Goal: Find specific page/section: Locate a particular part of the current website

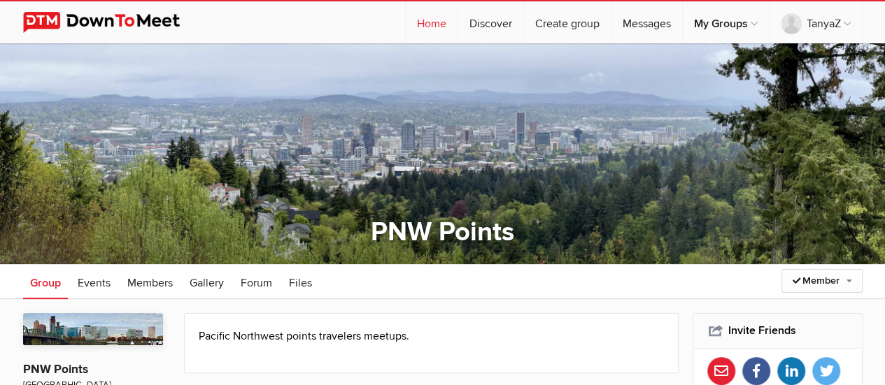
scroll to position [140, 0]
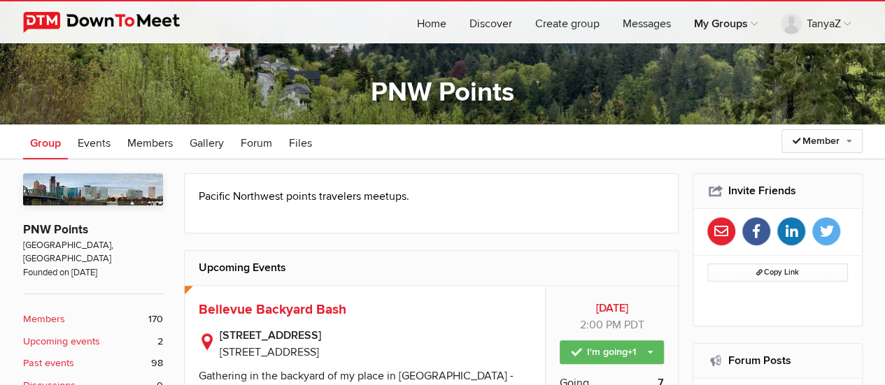
click at [269, 347] on span "[STREET_ADDRESS]" at bounding box center [269, 353] width 99 height 14
copy div "[STREET_ADDRESS]"
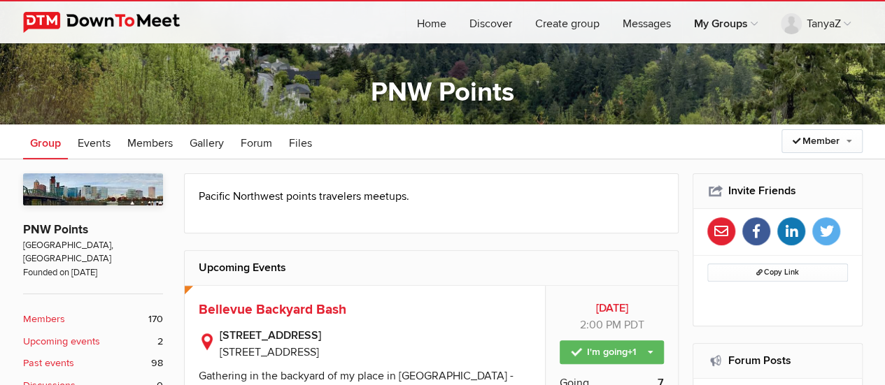
click at [278, 342] on b "[STREET_ADDRESS]" at bounding box center [376, 335] width 312 height 17
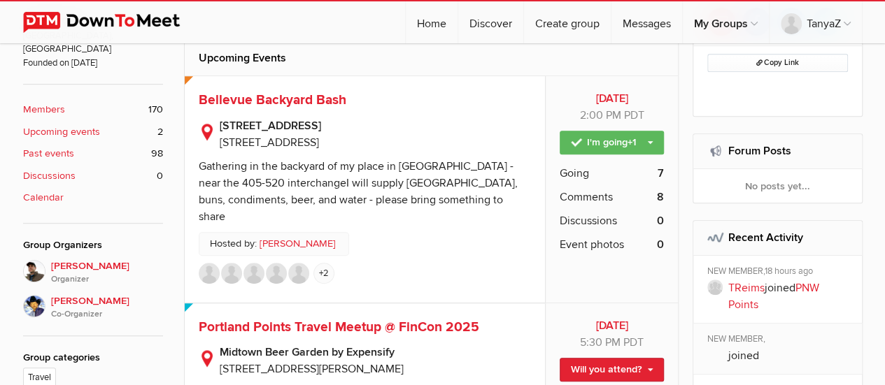
scroll to position [280, 0]
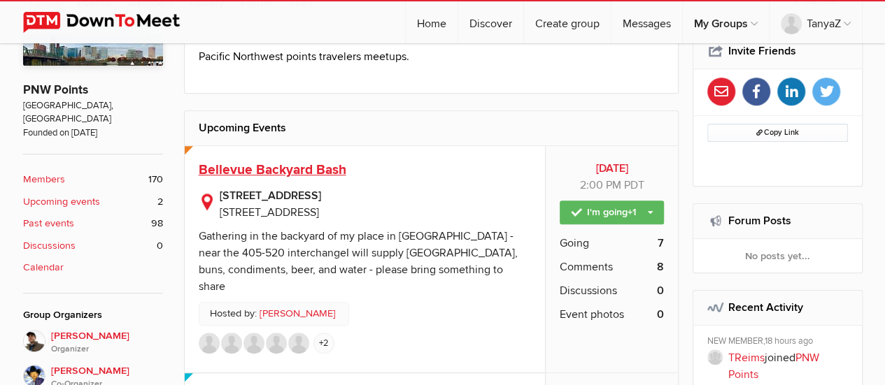
click at [292, 166] on span "Bellevue Backyard Bash" at bounding box center [273, 170] width 148 height 17
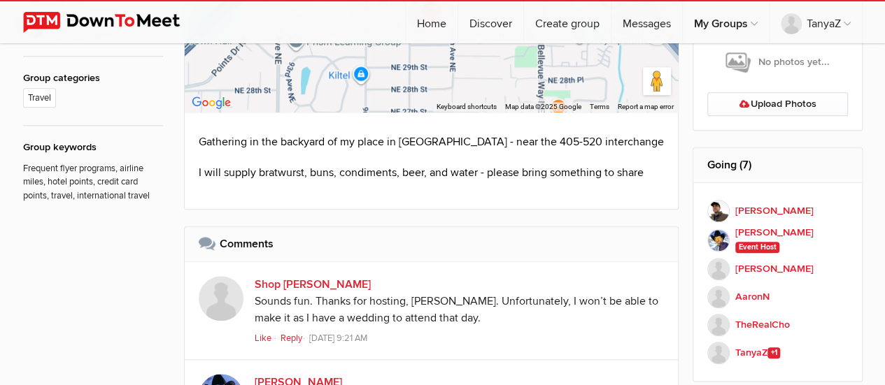
scroll to position [769, 0]
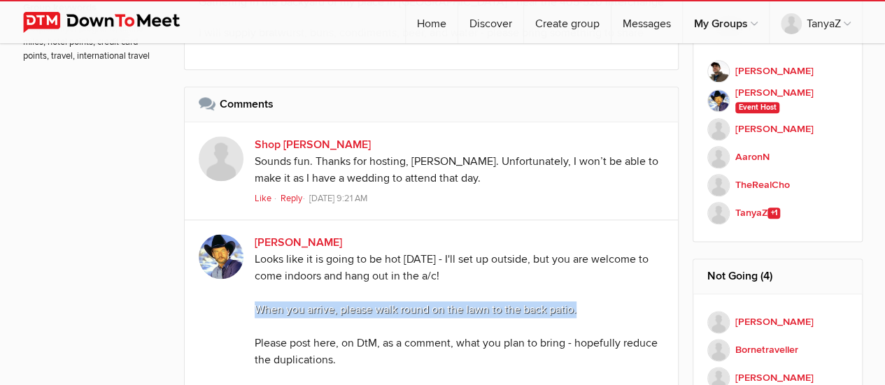
drag, startPoint x: 252, startPoint y: 304, endPoint x: 596, endPoint y: 303, distance: 344.2
click at [596, 303] on div "[PERSON_NAME] Looks like it is going to be hot [DATE] - I'll set up outside, bu…" at bounding box center [432, 327] width 494 height 215
copy div "When you arrive, please walk round on the lawn to the back patio."
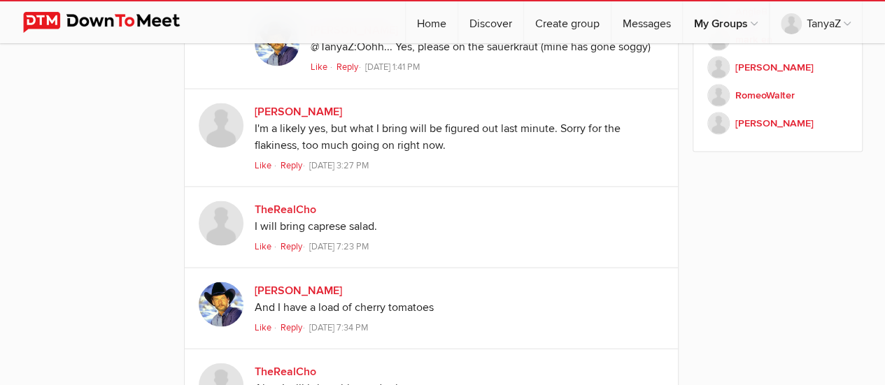
scroll to position [1539, 0]
